Goal: Transaction & Acquisition: Purchase product/service

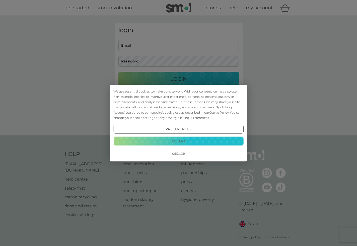
click at [144, 141] on button "Accept" at bounding box center [178, 141] width 130 height 9
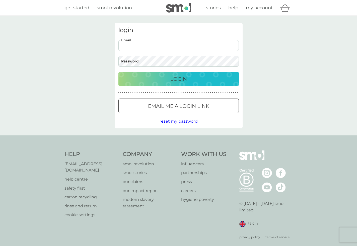
type input "ambersanderson81@gmail.com"
click at [145, 80] on div "Login" at bounding box center [178, 79] width 110 height 8
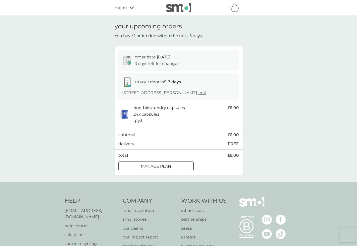
click at [167, 62] on p "3 days left for changes" at bounding box center [157, 63] width 45 height 7
click at [156, 167] on div at bounding box center [156, 166] width 2 height 2
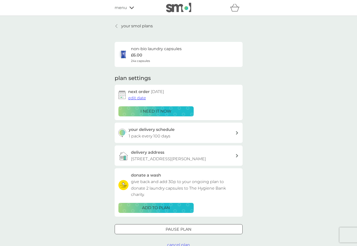
click at [129, 27] on p "your smol plans" at bounding box center [137, 26] width 32 height 7
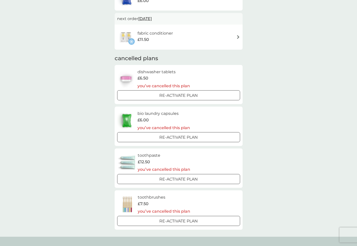
scroll to position [74, 0]
click at [171, 93] on div at bounding box center [179, 95] width 18 height 5
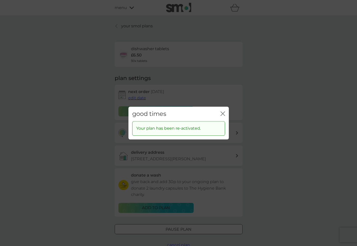
click at [222, 114] on icon "close" at bounding box center [222, 114] width 2 height 4
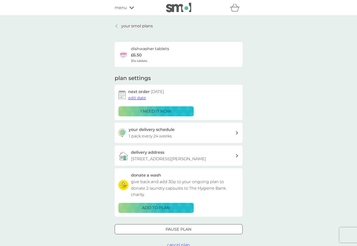
click at [234, 10] on icon "basket" at bounding box center [235, 8] width 10 height 8
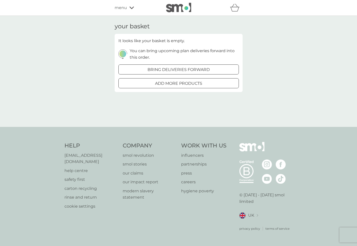
click at [187, 81] on div at bounding box center [179, 83] width 18 height 5
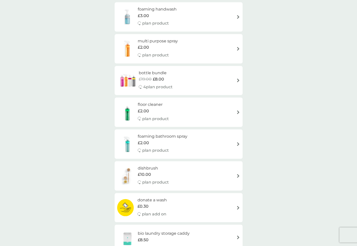
scroll to position [80, 0]
click at [159, 76] on span "£8.00" at bounding box center [158, 79] width 11 height 7
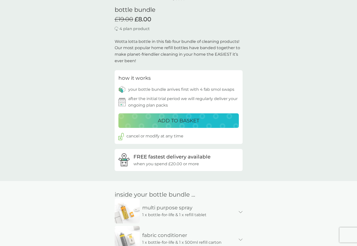
scroll to position [125, 0]
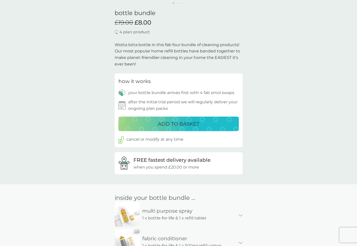
click at [187, 124] on p "ADD TO BASKET" at bounding box center [178, 124] width 41 height 8
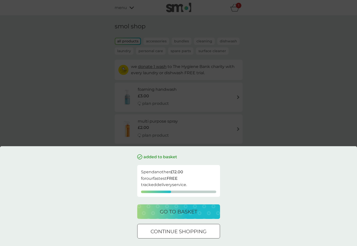
click at [188, 211] on p "go to basket" at bounding box center [178, 212] width 37 height 8
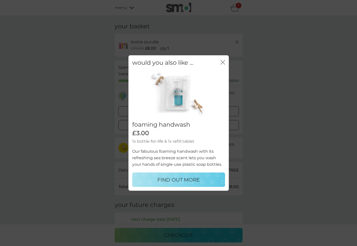
click at [189, 181] on p "FIND OUT MORE" at bounding box center [178, 180] width 42 height 8
select select "119"
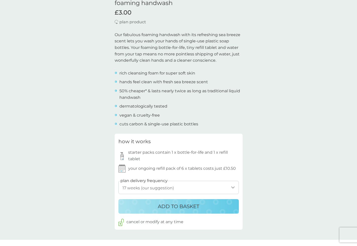
scroll to position [139, 0]
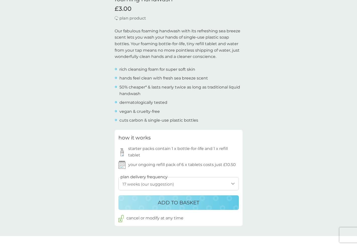
click at [205, 205] on button "ADD TO BASKET" at bounding box center [178, 202] width 120 height 15
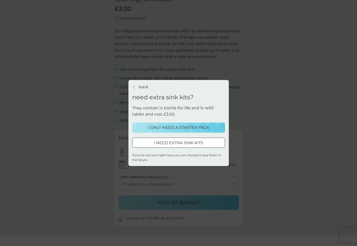
click at [195, 126] on p "I ONLY NEED A STARTER PACK" at bounding box center [178, 127] width 61 height 7
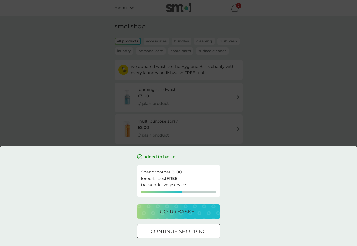
click at [189, 210] on p "go to basket" at bounding box center [178, 212] width 37 height 8
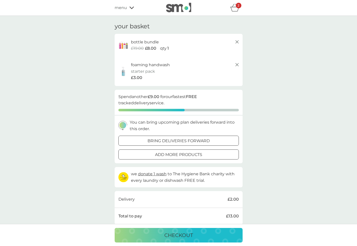
click at [196, 140] on p "bring deliveries forward" at bounding box center [178, 141] width 62 height 7
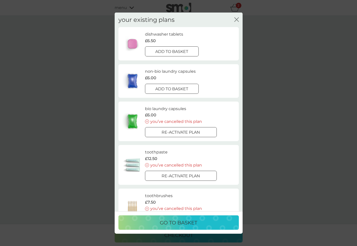
click at [175, 52] on div at bounding box center [172, 51] width 18 height 5
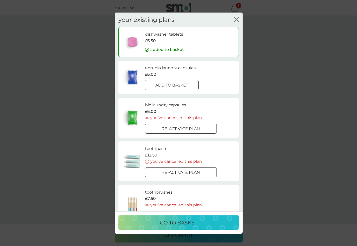
click at [184, 126] on div at bounding box center [181, 128] width 18 height 5
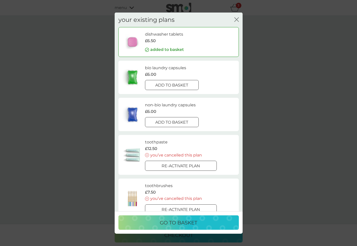
click at [179, 83] on div at bounding box center [172, 84] width 18 height 5
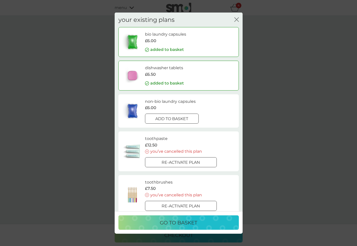
click at [175, 120] on p "add to basket" at bounding box center [171, 119] width 33 height 7
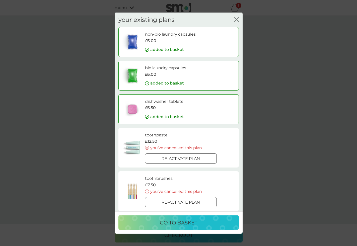
click at [176, 225] on p "go to basket" at bounding box center [178, 223] width 37 height 8
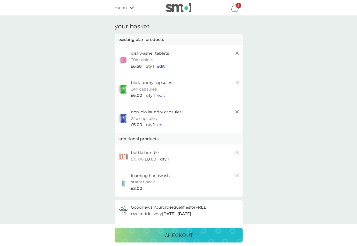
click at [187, 236] on p "checkout" at bounding box center [178, 235] width 29 height 8
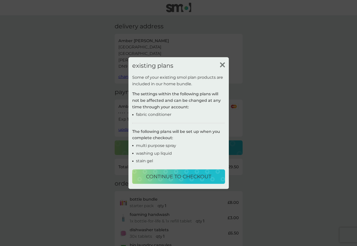
click at [195, 177] on p "continue to checkout" at bounding box center [178, 177] width 65 height 8
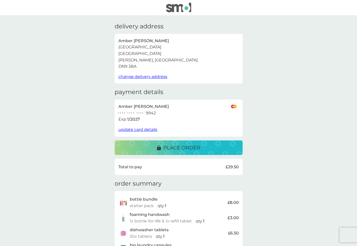
click at [193, 144] on p "place order" at bounding box center [181, 148] width 37 height 8
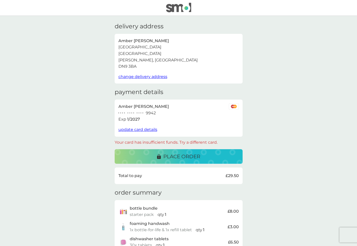
click at [187, 153] on p "place order" at bounding box center [181, 156] width 37 height 8
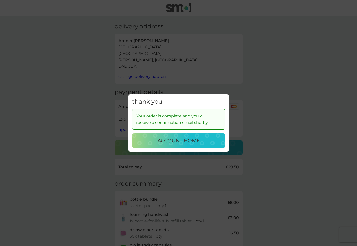
click at [182, 142] on p "account home" at bounding box center [178, 141] width 43 height 8
